Goal: Task Accomplishment & Management: Manage account settings

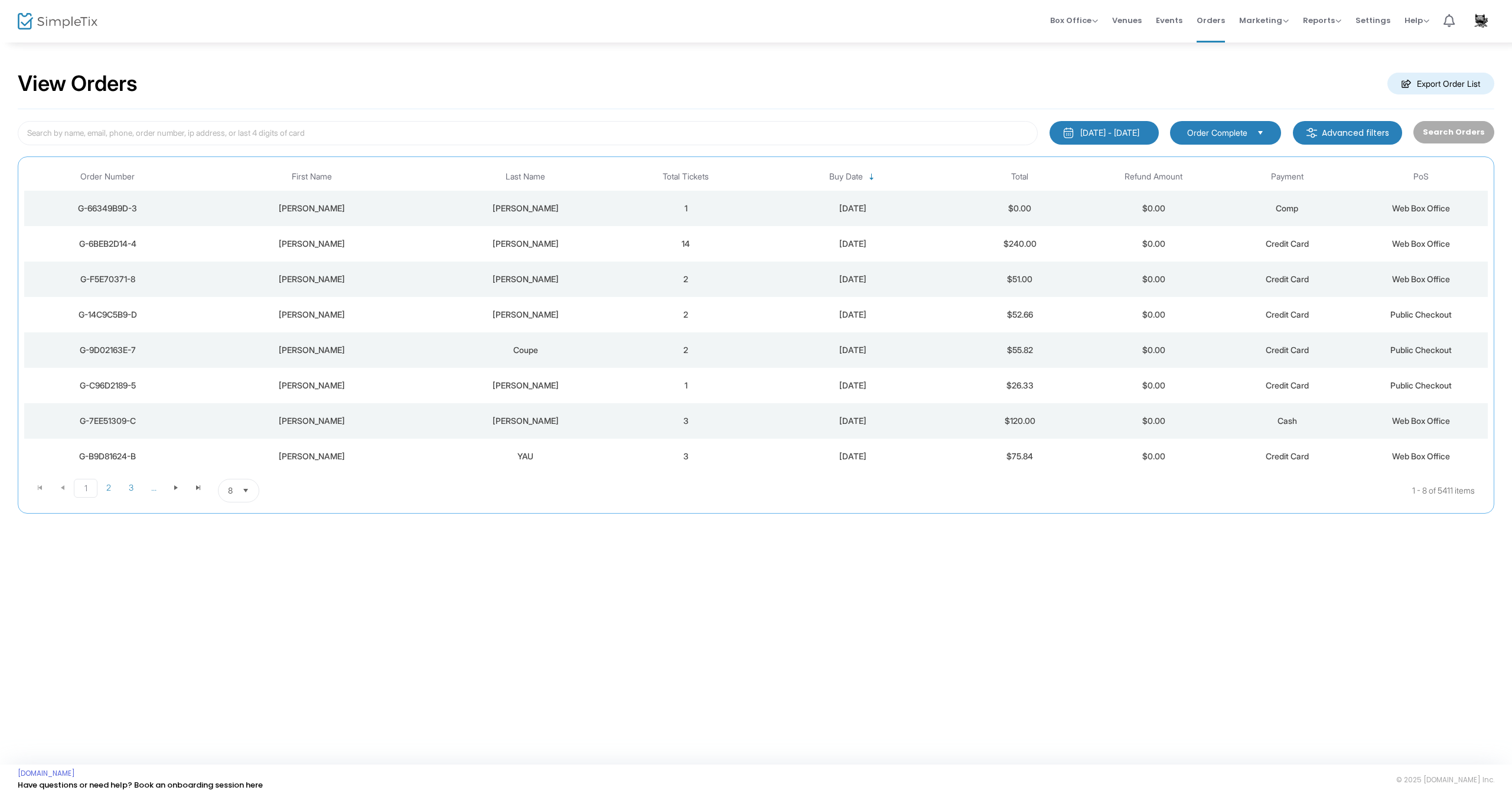
click at [497, 209] on div "[PERSON_NAME]" at bounding box center [525, 208] width 181 height 12
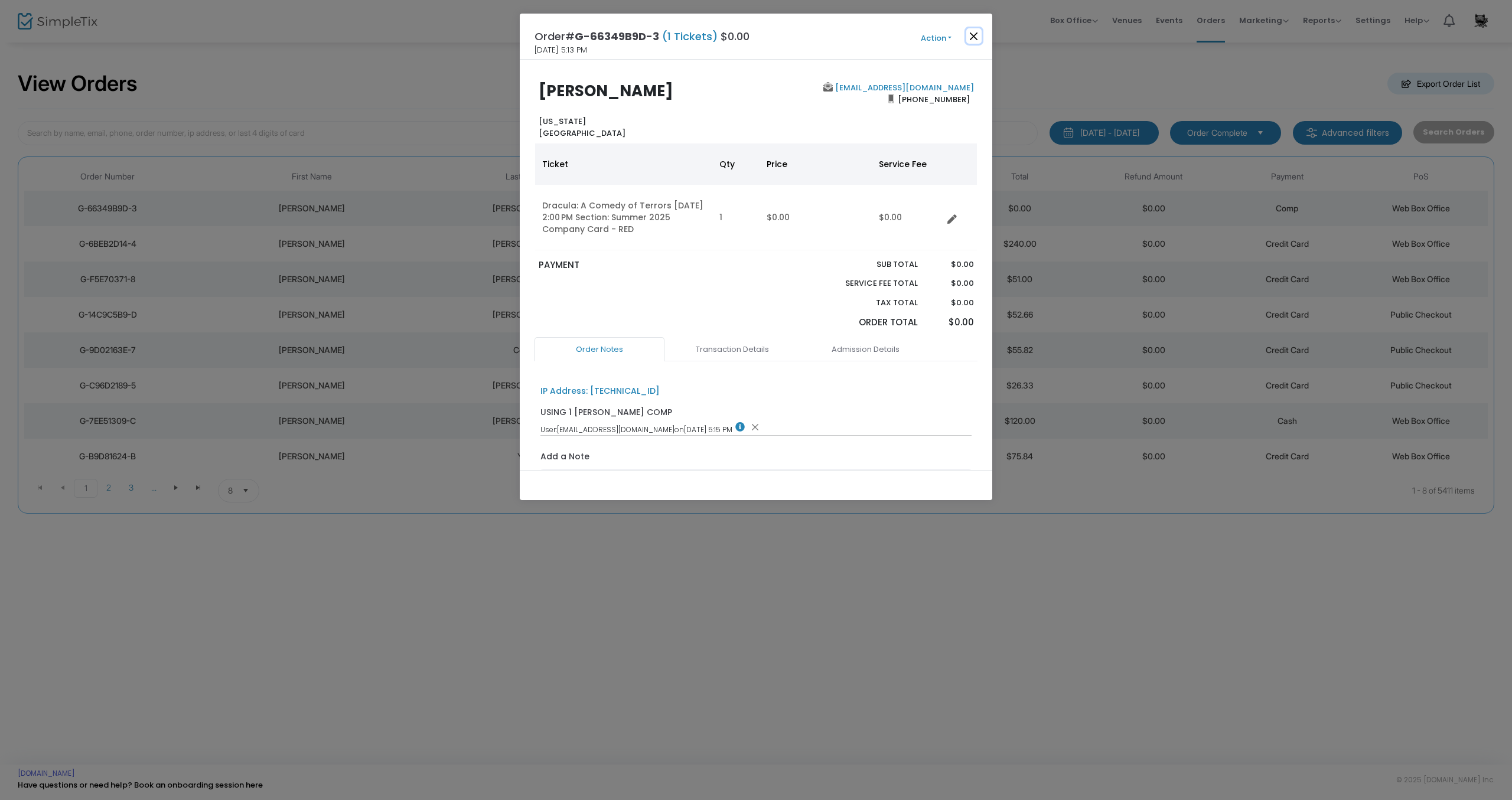
click at [973, 36] on button "Close" at bounding box center [974, 37] width 16 height 16
